Goal: Transaction & Acquisition: Register for event/course

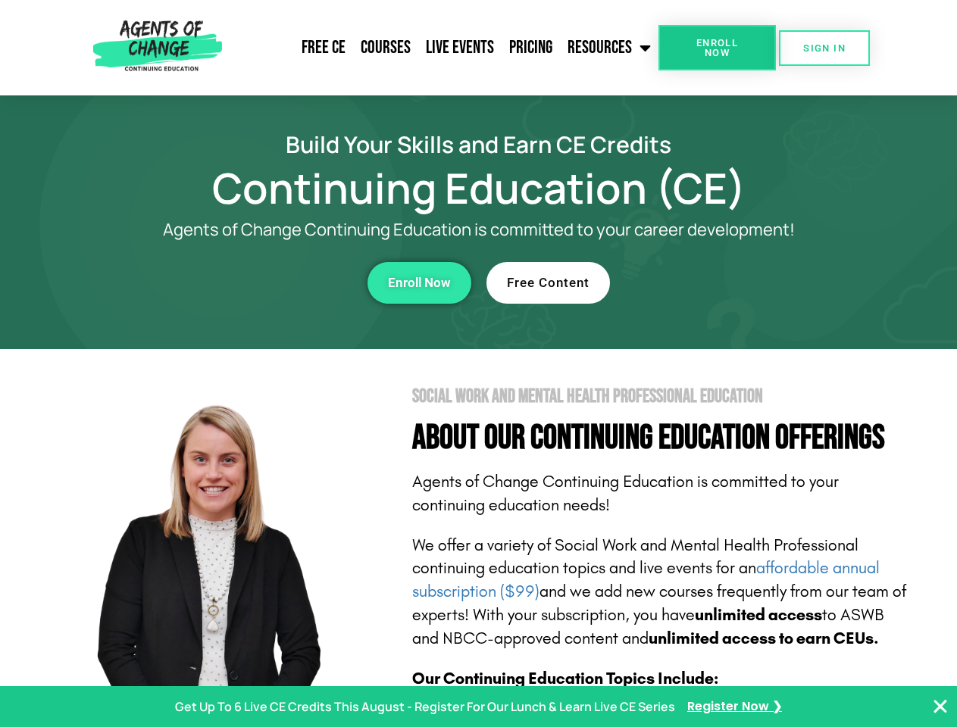
click at [478, 364] on section "Social Work and Mental Health Professional Education About Our Continuing Educa…" at bounding box center [478, 667] width 957 height 636
click at [717, 48] on span "Enroll Now" at bounding box center [717, 48] width 69 height 20
click at [824, 48] on span "SIGN IN" at bounding box center [824, 48] width 42 height 10
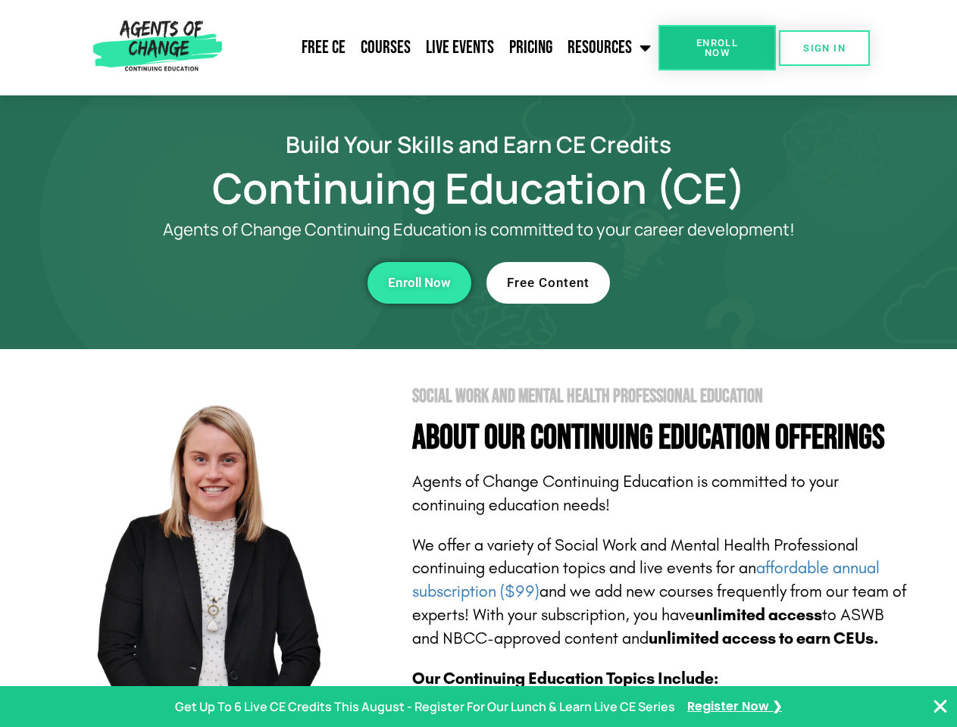
click at [263, 283] on div "Enroll Now" at bounding box center [263, 283] width 417 height 42
click at [419, 283] on span "Enroll Now" at bounding box center [419, 283] width 63 height 13
click at [695, 283] on div "Free Content" at bounding box center [694, 283] width 417 height 42
